Goal: Task Accomplishment & Management: Complete application form

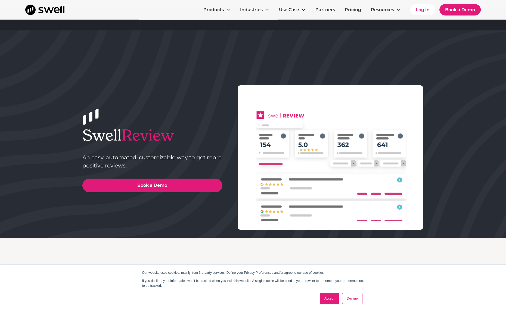
click at [353, 295] on link "Decline" at bounding box center [352, 298] width 20 height 11
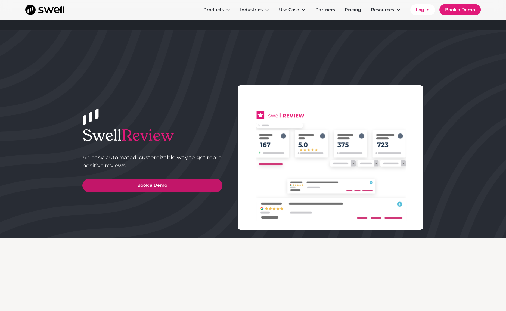
click at [152, 183] on link "Book a Demo" at bounding box center [152, 185] width 140 height 14
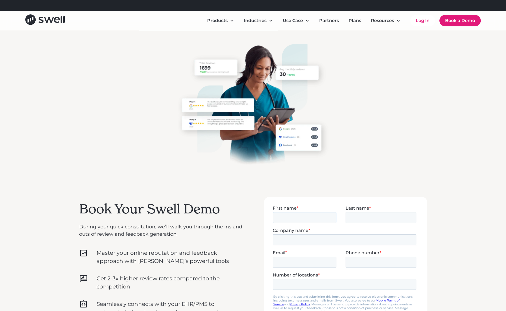
click at [291, 215] on input "First name *" at bounding box center [304, 217] width 64 height 11
type input "Scott"
click at [364, 220] on input "Last name *" at bounding box center [380, 217] width 71 height 11
type input "Dawe"
click at [318, 240] on input "Company name *" at bounding box center [343, 239] width 143 height 11
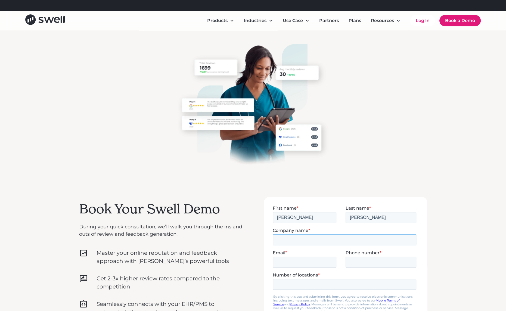
type input "LifeSculpt by Christi MD"
click at [294, 261] on input "Email *" at bounding box center [304, 261] width 64 height 11
type input "scottdawe@lifesculptmd.com"
click at [369, 263] on input "Phone number *" at bounding box center [380, 261] width 71 height 11
type input "17134128503"
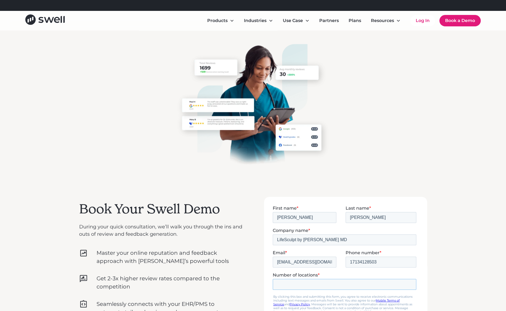
click at [309, 283] on input "Number of locations *" at bounding box center [343, 283] width 143 height 11
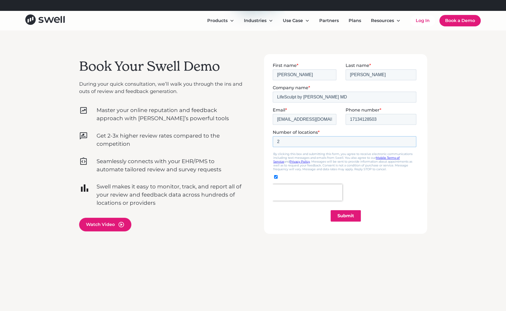
scroll to position [145, 0]
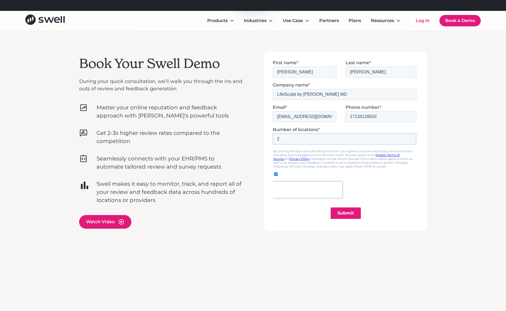
type input "2"
click at [344, 209] on input "Submit" at bounding box center [345, 212] width 30 height 11
